Goal: Find specific page/section: Find specific page/section

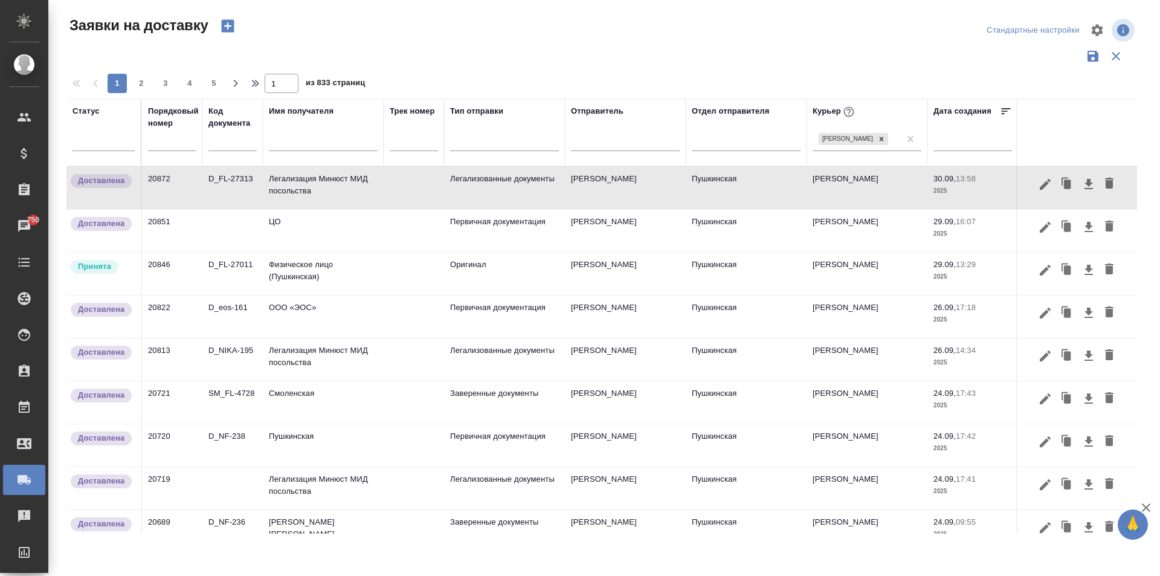
click at [291, 146] on input "text" at bounding box center [323, 142] width 109 height 15
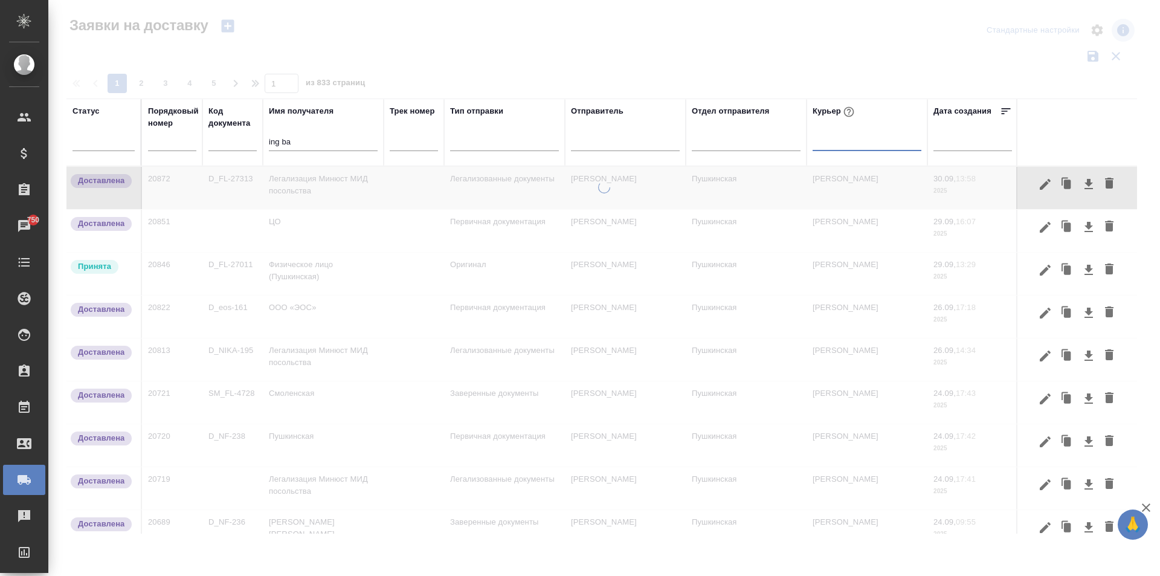
click at [295, 141] on input "ing ba" at bounding box center [323, 142] width 109 height 15
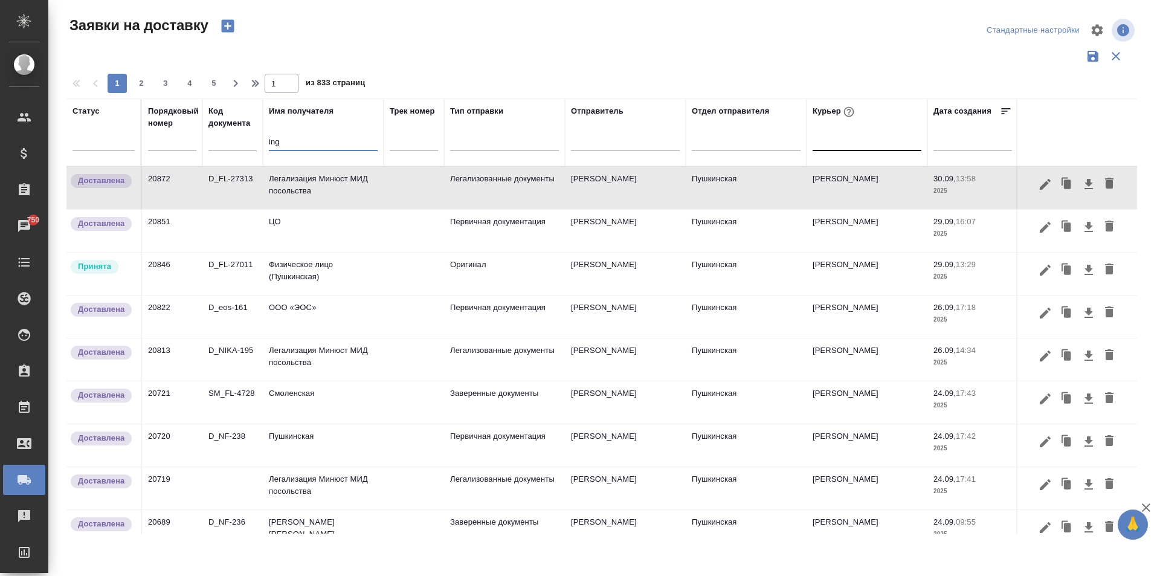
type input "ing"
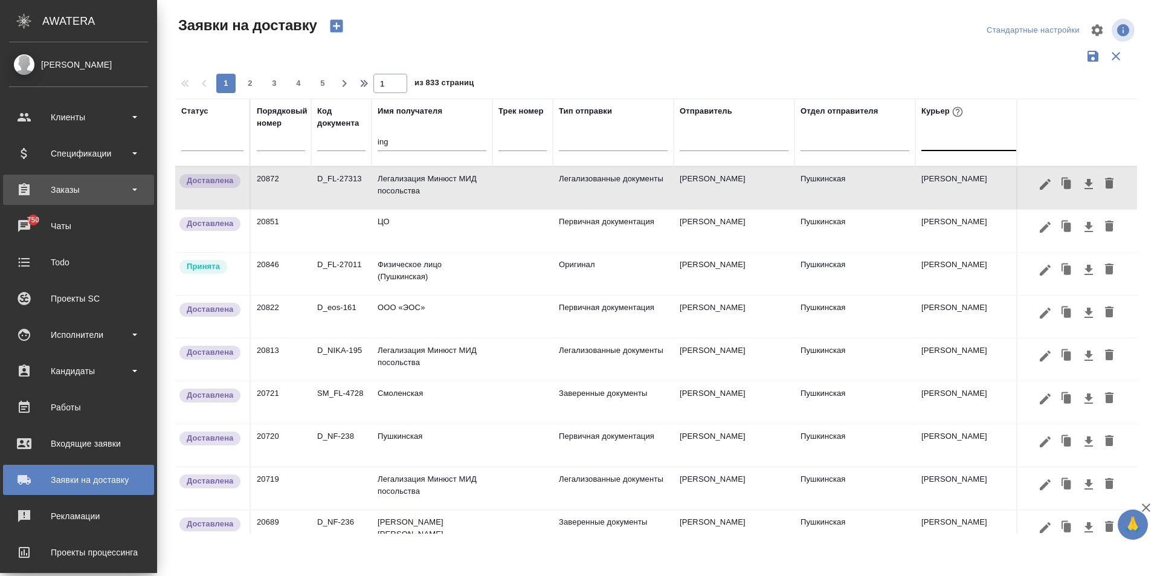
click at [78, 189] on div "Заказы" at bounding box center [78, 190] width 139 height 18
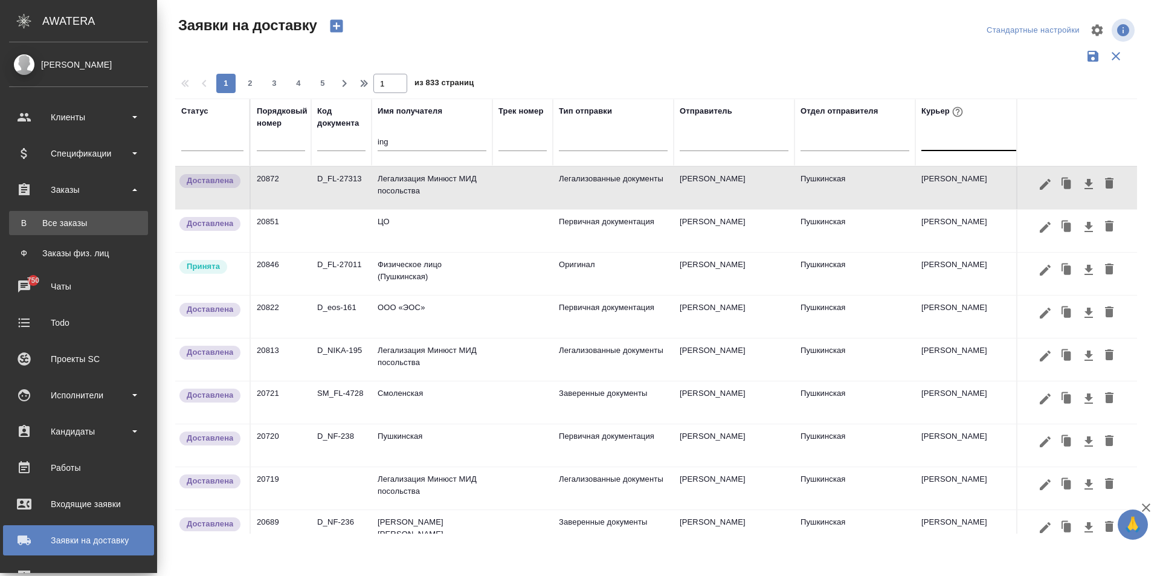
click at [77, 228] on div "Все заказы" at bounding box center [78, 223] width 127 height 12
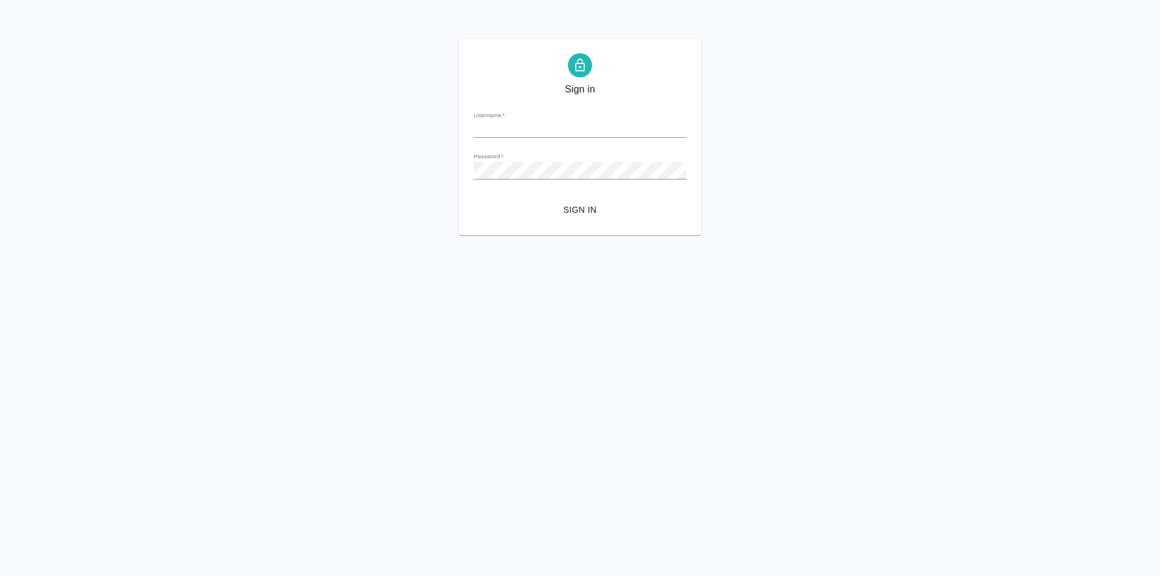
type input "[PERSON_NAME][EMAIL_ADDRESS][DOMAIN_NAME]"
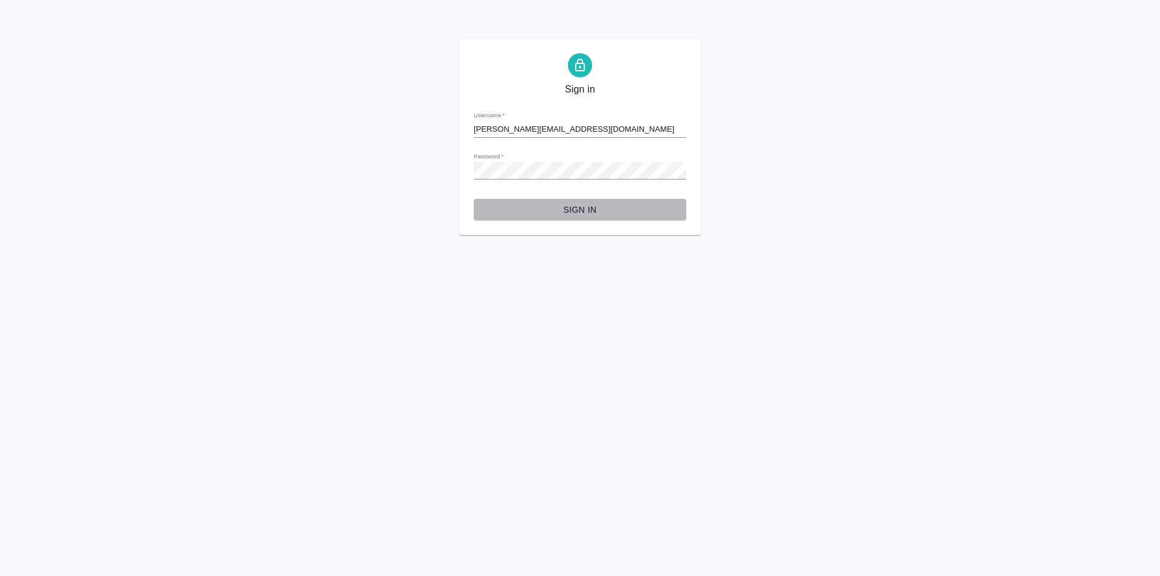
click at [589, 211] on span "Sign in" at bounding box center [580, 209] width 193 height 15
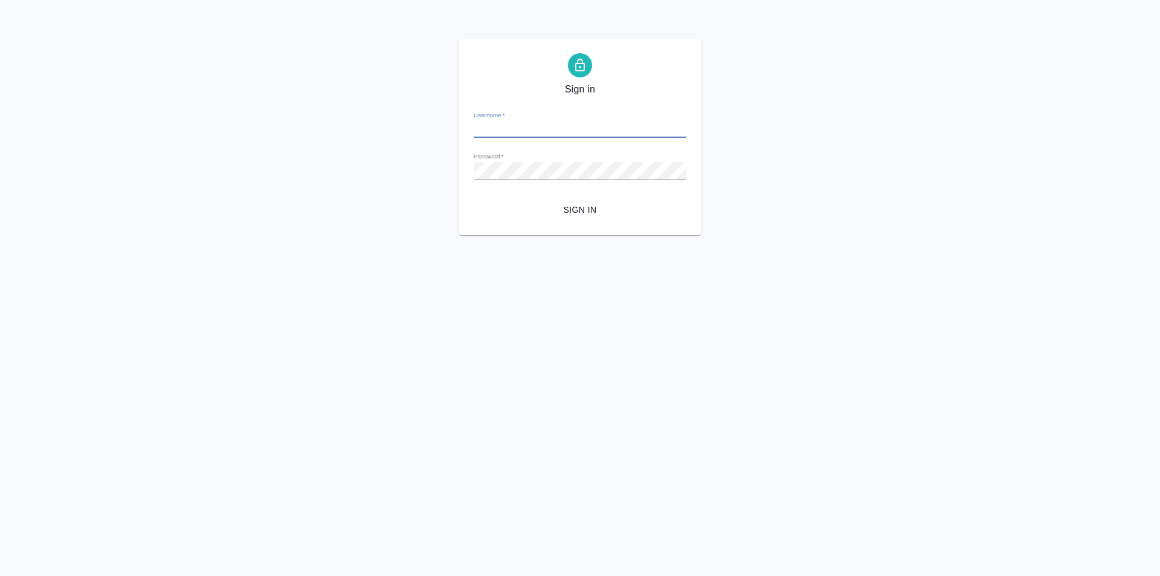
type input "[PERSON_NAME][EMAIL_ADDRESS][DOMAIN_NAME]"
click at [372, 166] on div "Sign in Username   * [PERSON_NAME][EMAIL_ADDRESS][DOMAIN_NAME] Password   * url…" at bounding box center [580, 137] width 1160 height 196
click at [474, 199] on button "Sign in" at bounding box center [580, 210] width 213 height 22
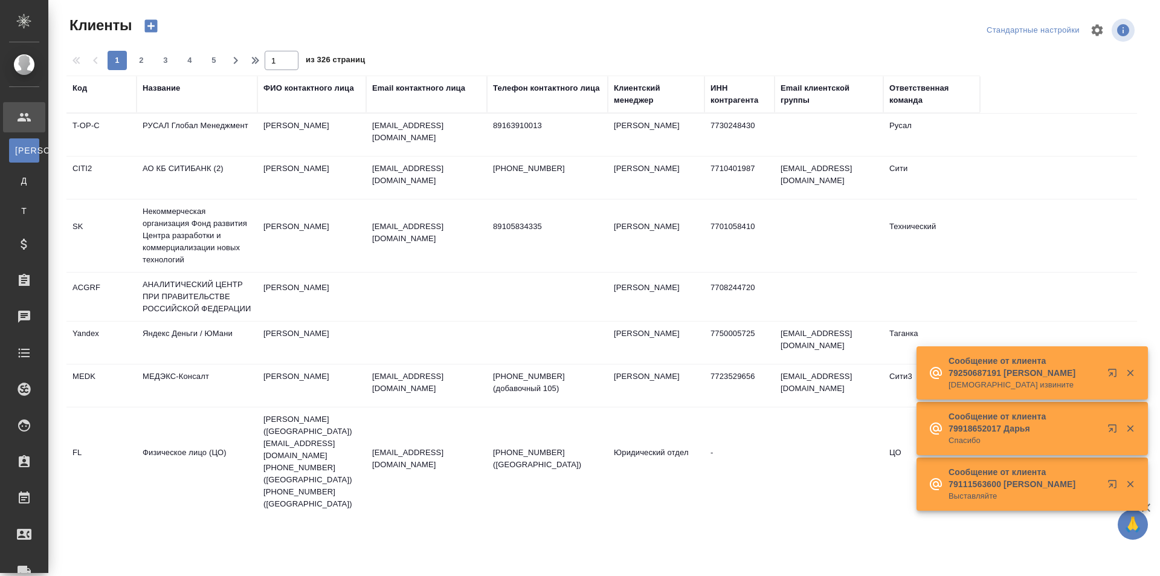
select select "RU"
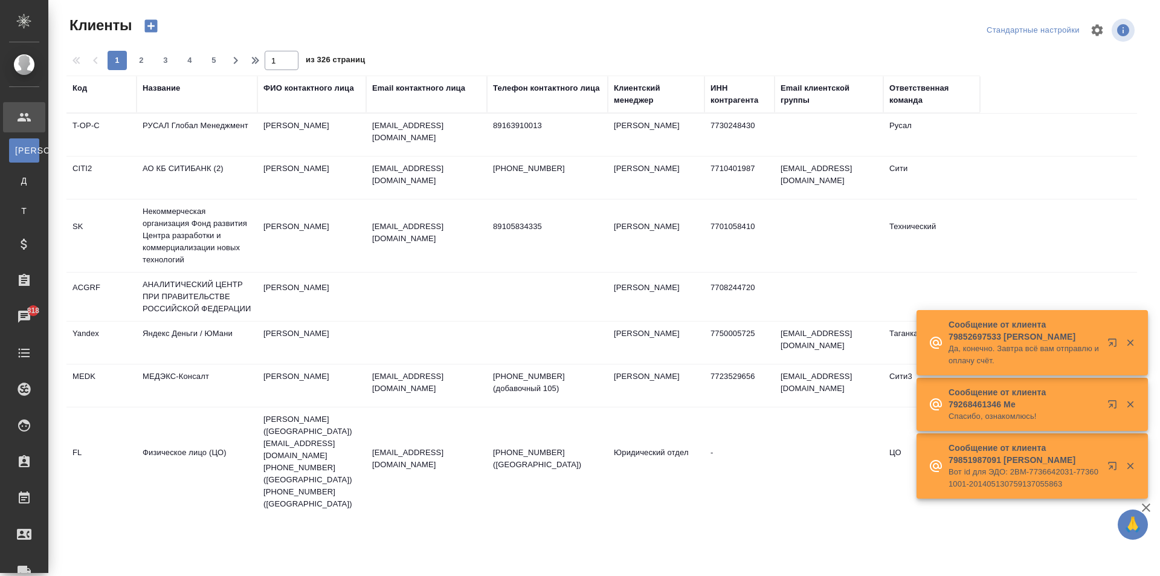
click at [290, 83] on div "ФИО контактного лица" at bounding box center [309, 88] width 91 height 12
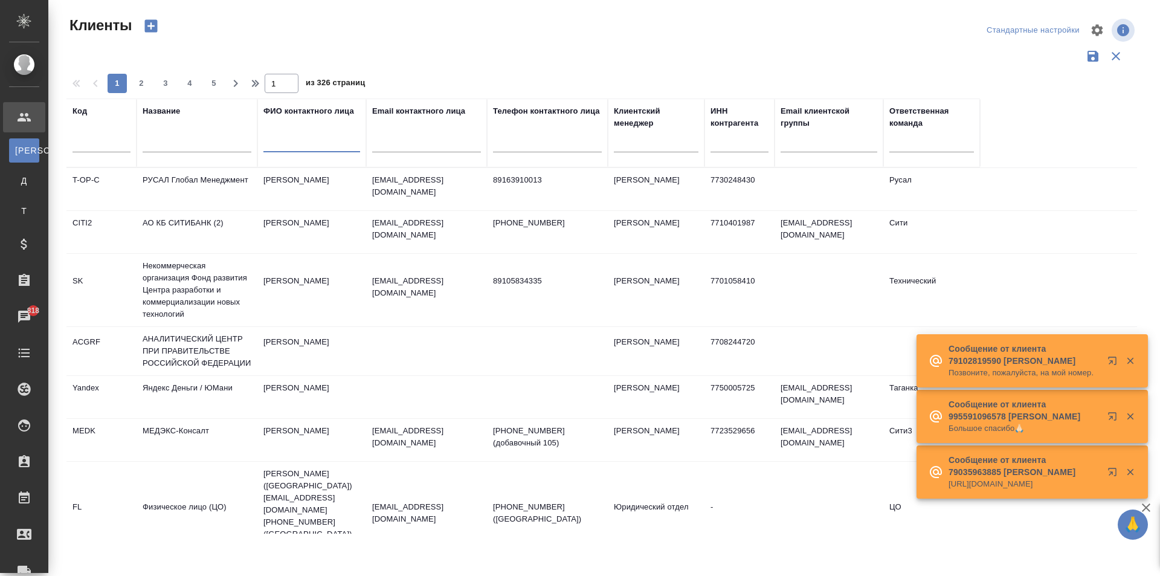
click at [300, 141] on input "text" at bounding box center [312, 144] width 97 height 15
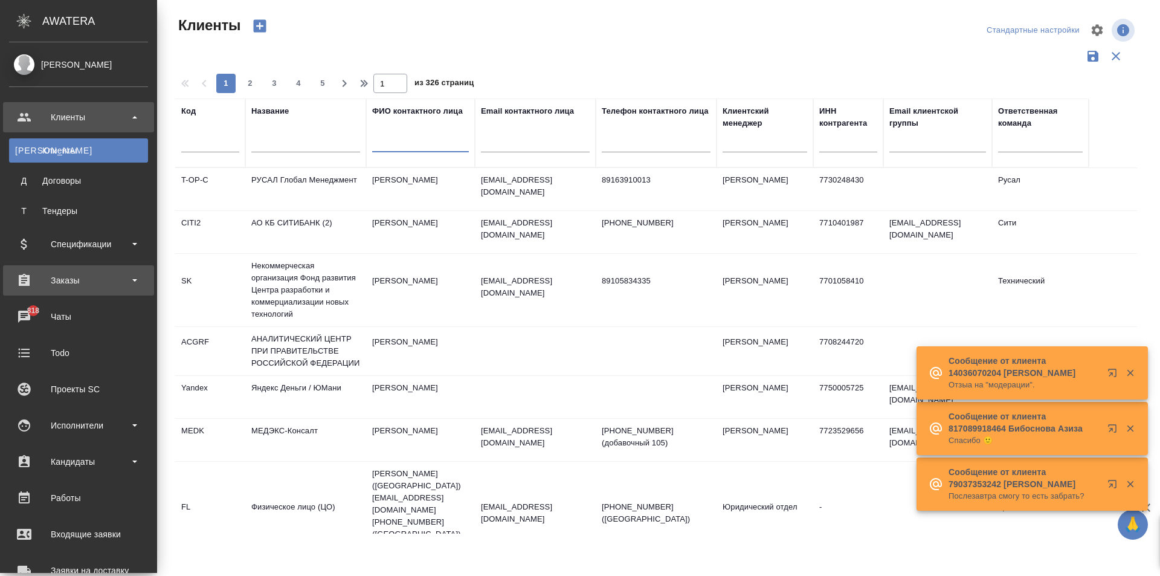
click at [83, 283] on div "Заказы" at bounding box center [78, 280] width 139 height 18
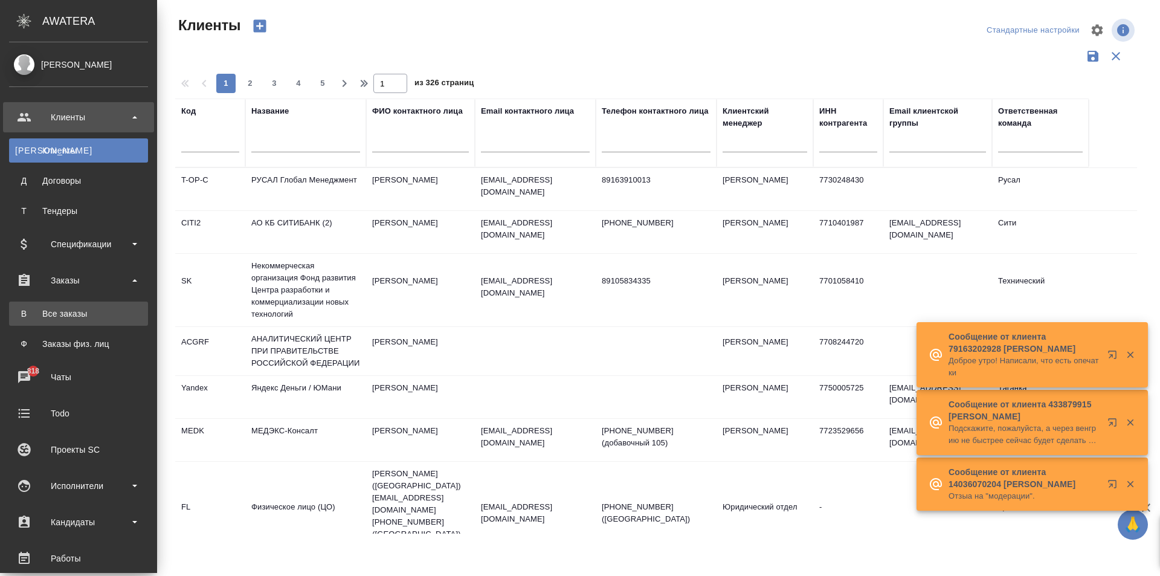
click at [88, 312] on div "Все заказы" at bounding box center [78, 314] width 127 height 12
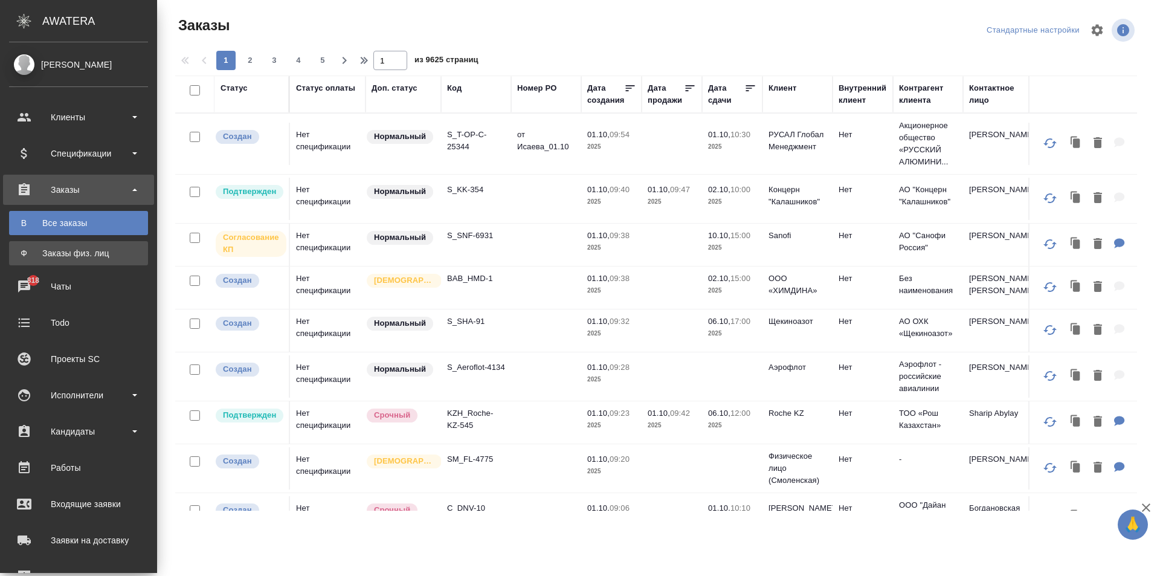
click at [71, 253] on div "Заказы физ. лиц" at bounding box center [78, 253] width 127 height 12
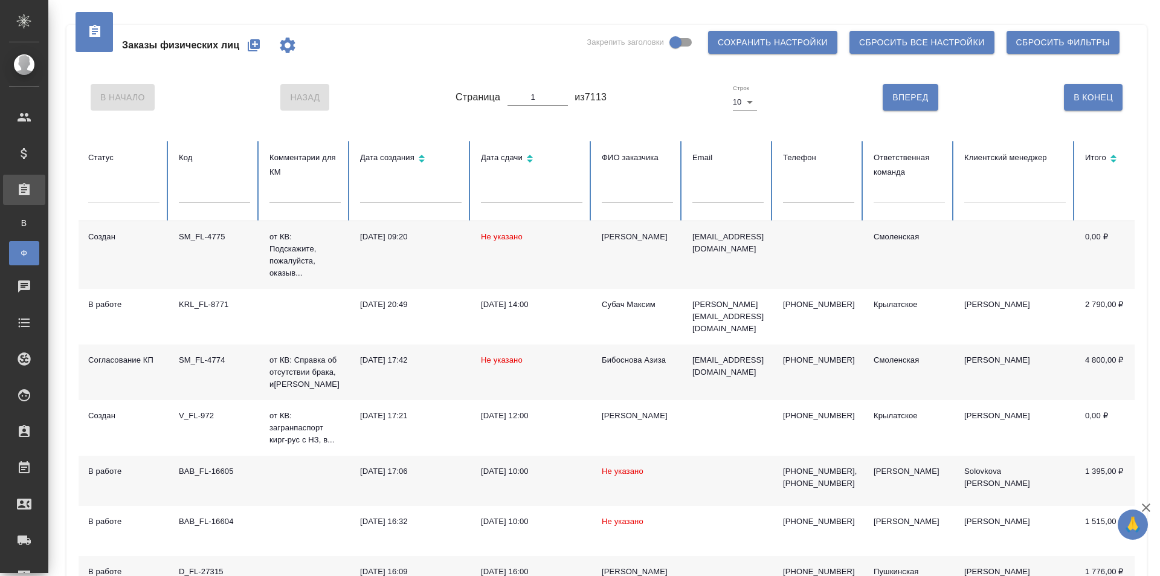
click at [624, 198] on input "text" at bounding box center [637, 194] width 71 height 17
click at [897, 196] on div at bounding box center [909, 191] width 71 height 18
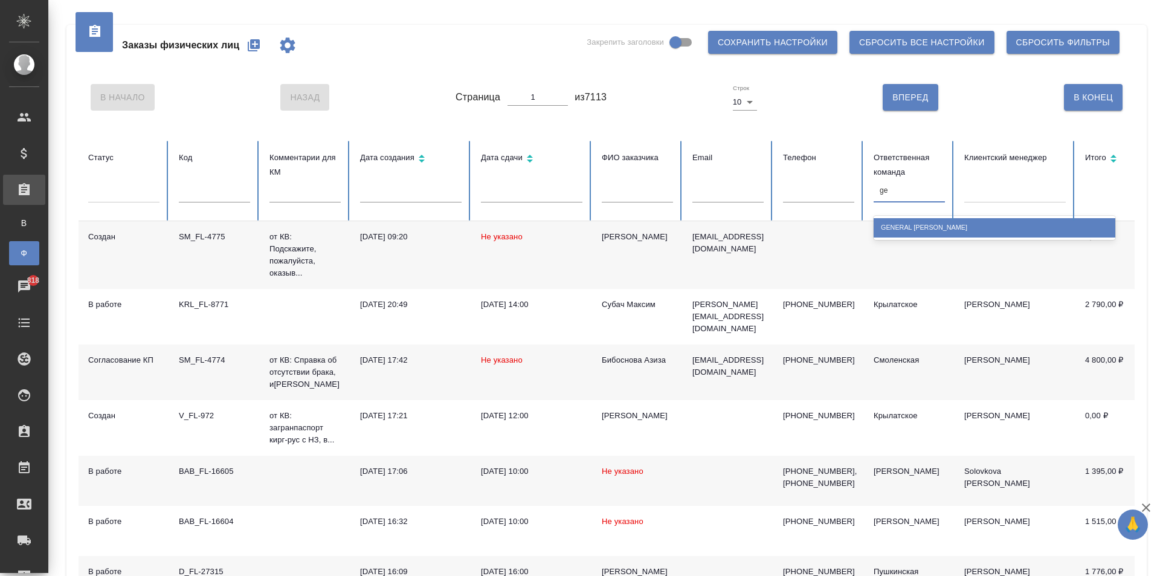
type input "g"
type input "пуш"
click at [900, 229] on div "Пушкинская" at bounding box center [995, 227] width 242 height 19
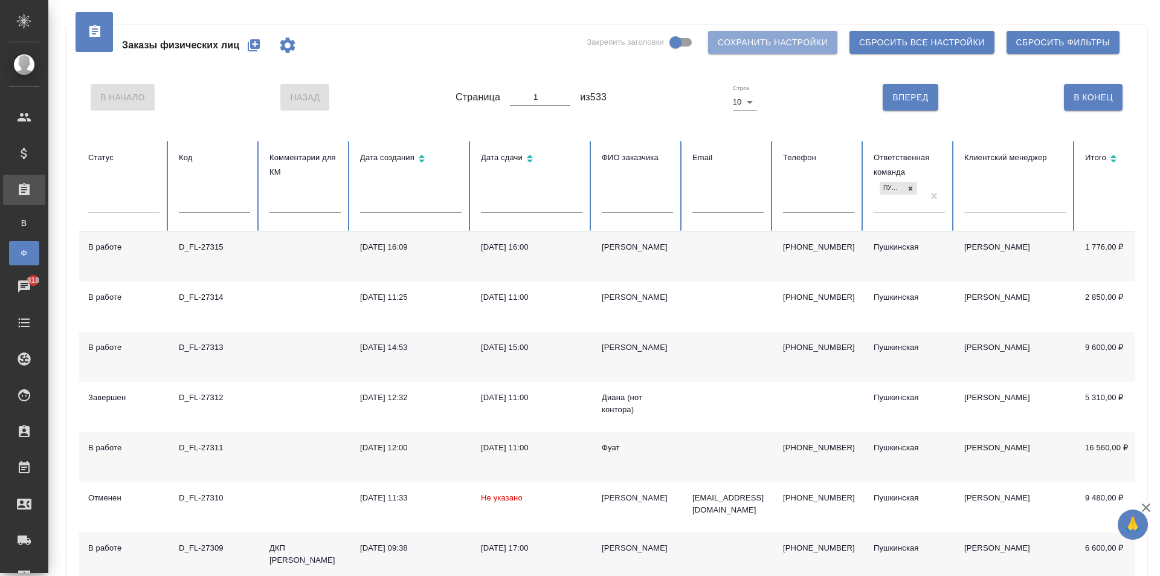
click at [772, 39] on span "Сохранить настройки" at bounding box center [773, 42] width 110 height 15
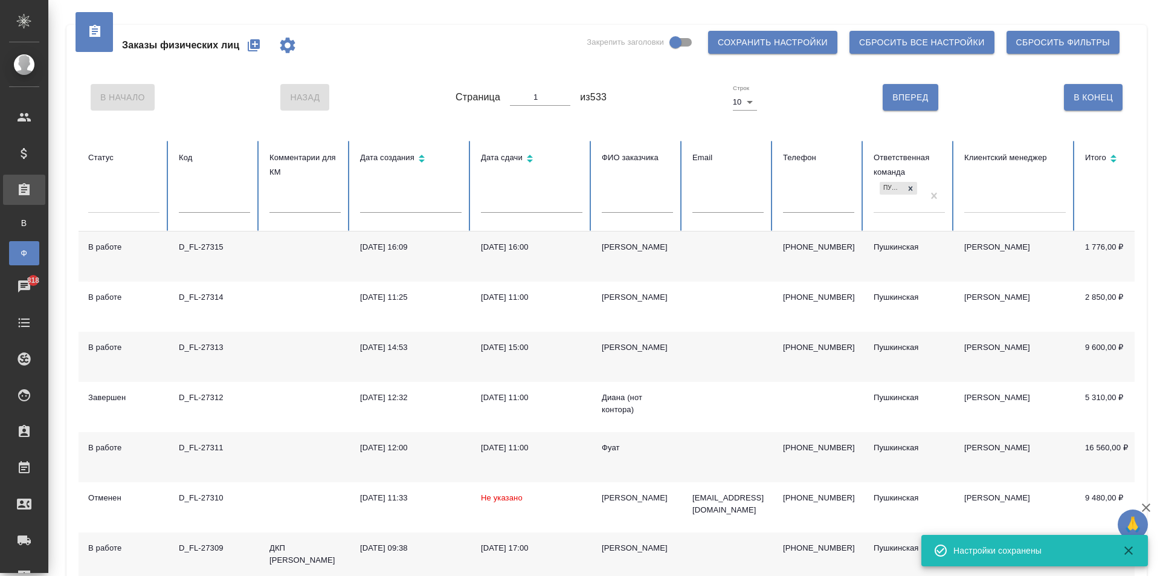
click at [613, 201] on input "text" at bounding box center [637, 204] width 71 height 17
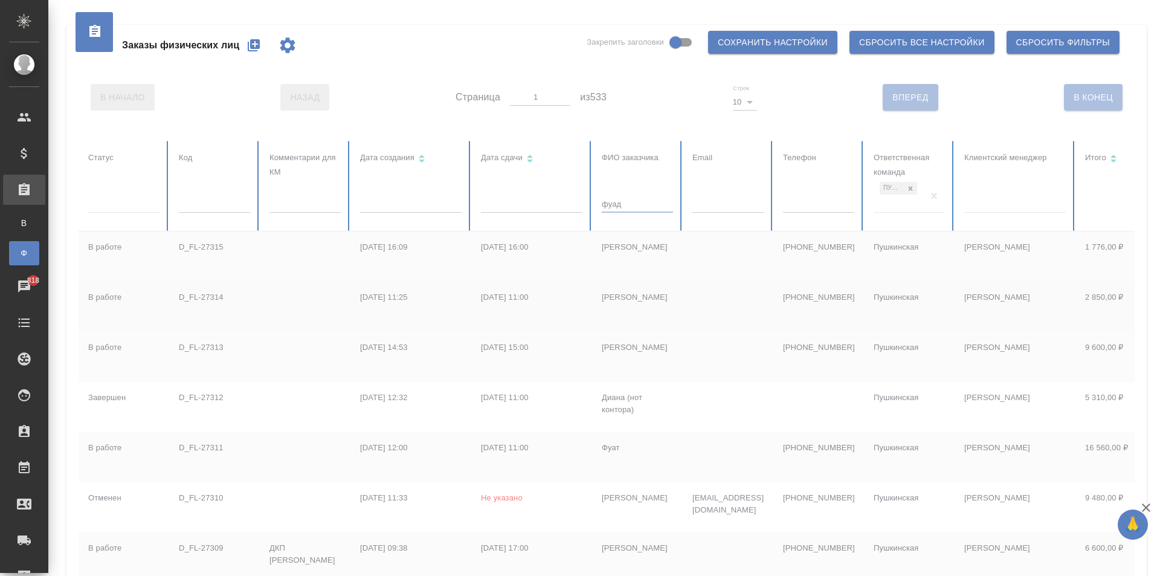
type input "фуад"
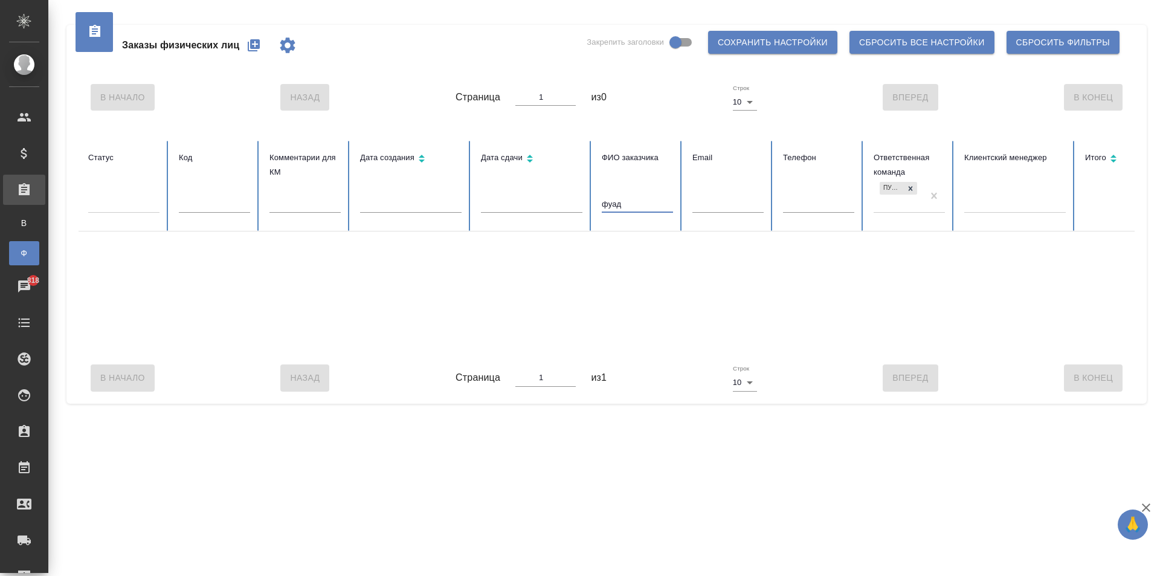
drag, startPoint x: 623, startPoint y: 205, endPoint x: 580, endPoint y: 200, distance: 43.2
click at [580, 200] on tr "Статус Код Комментарии для КМ Дата создания Дата сдачи ФИО заказчика фуад Email…" at bounding box center [759, 186] width 1360 height 91
